Goal: Check status: Check status

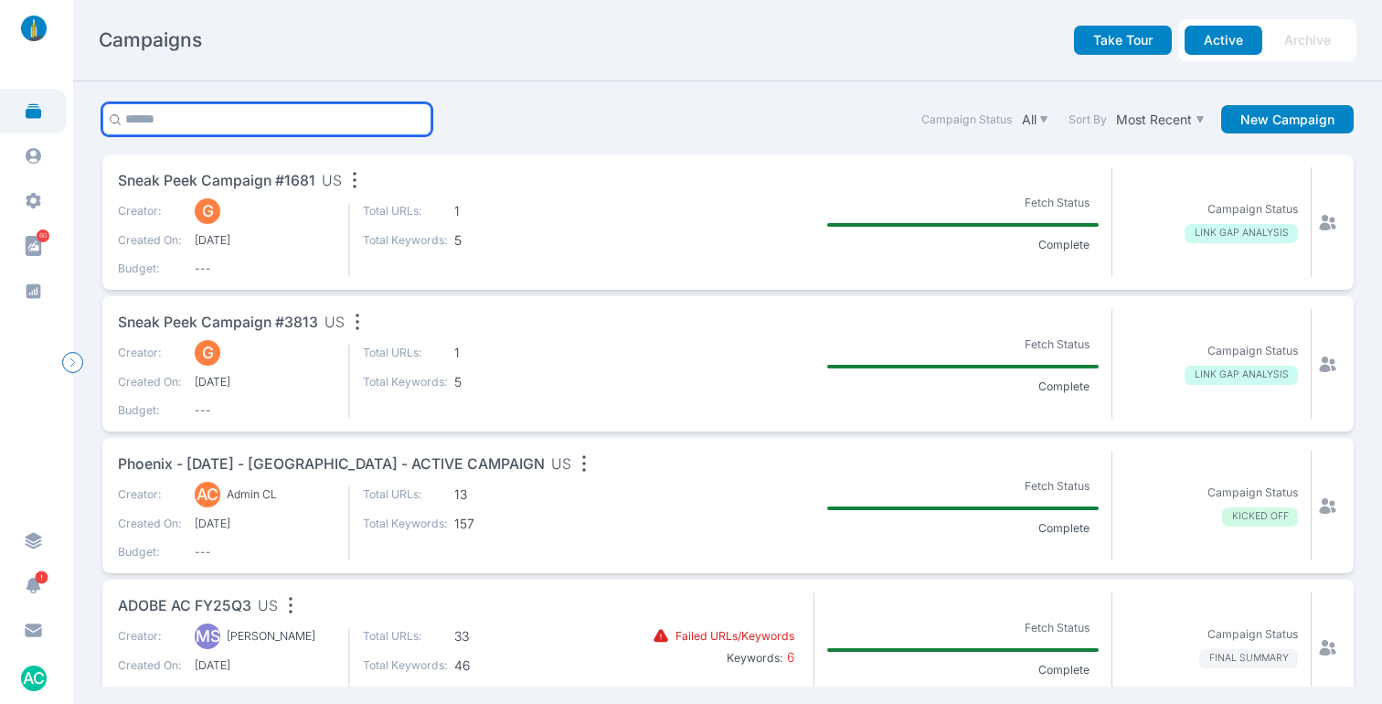
click at [330, 121] on input "text" at bounding box center [267, 119] width 330 height 32
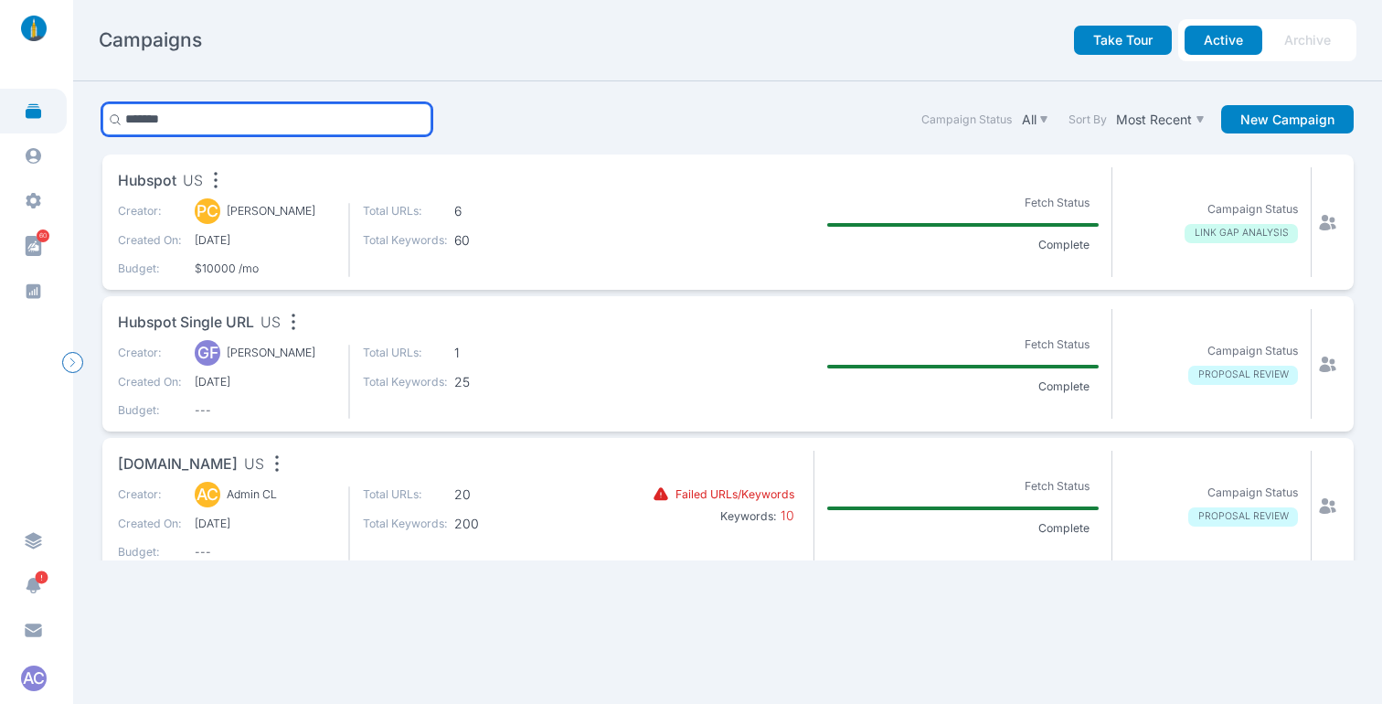
type input "*******"
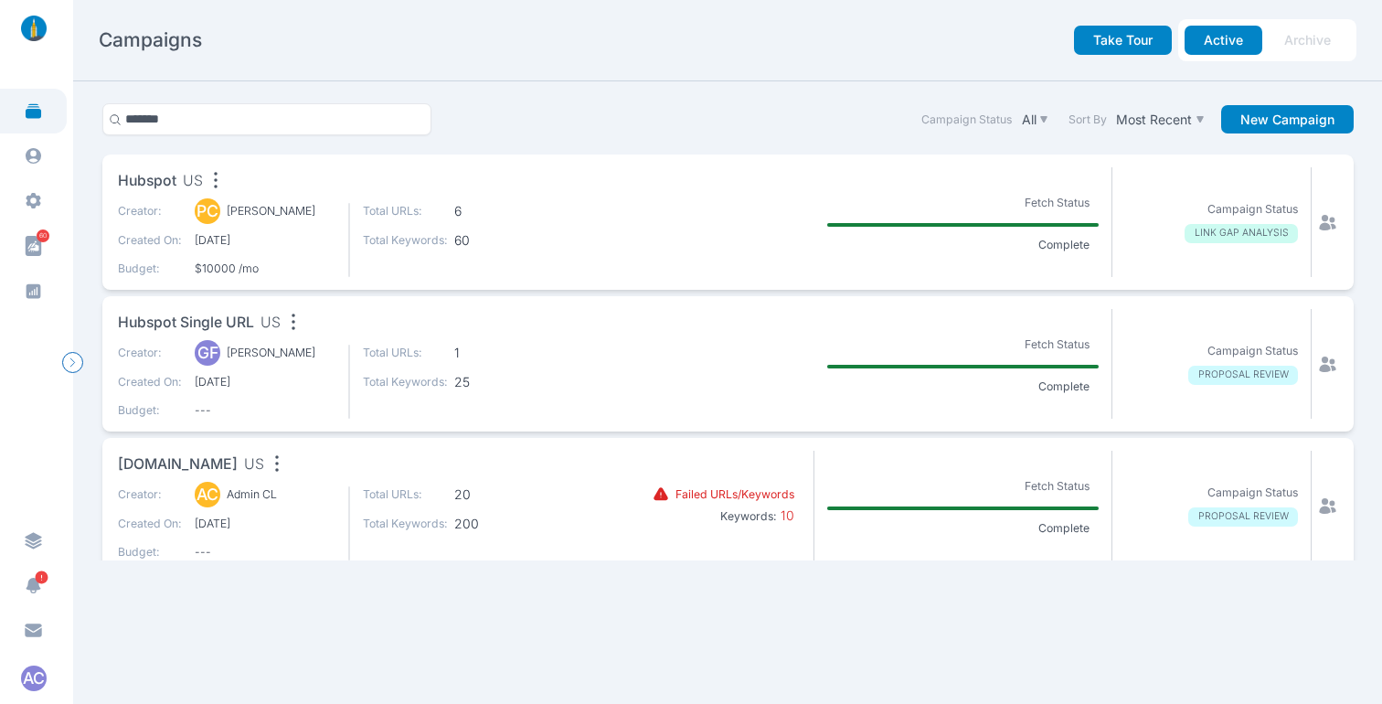
click at [187, 464] on span "[DOMAIN_NAME]" at bounding box center [178, 464] width 120 height 23
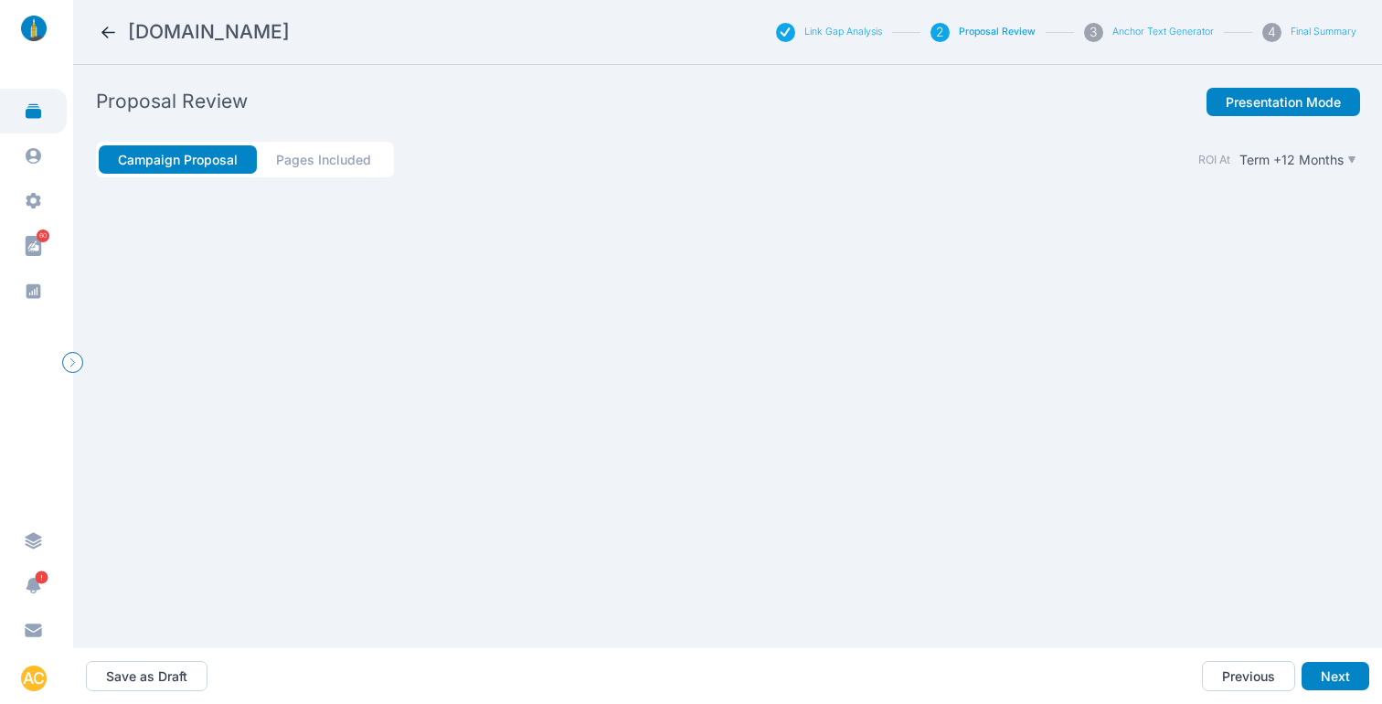
click at [105, 33] on icon at bounding box center [108, 32] width 19 height 19
